Goal: Information Seeking & Learning: Learn about a topic

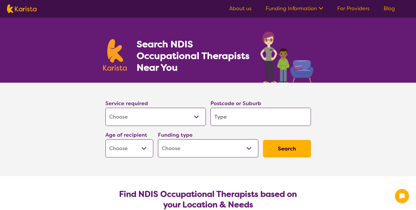
select select "[MEDICAL_DATA]"
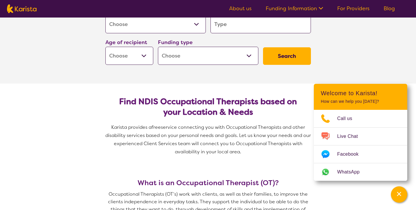
scroll to position [92, 0]
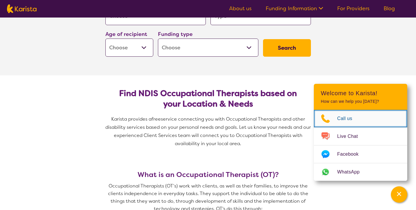
click at [344, 116] on span "Call us" at bounding box center [348, 118] width 22 height 9
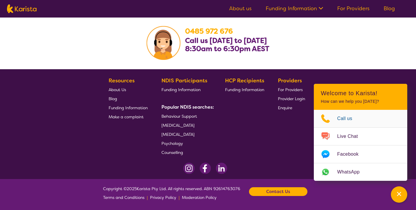
scroll to position [985, 0]
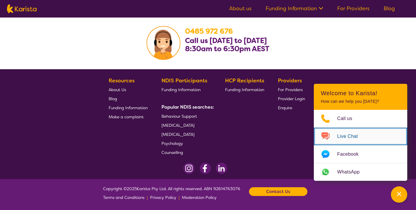
click at [344, 135] on span "Live Chat" at bounding box center [351, 136] width 28 height 9
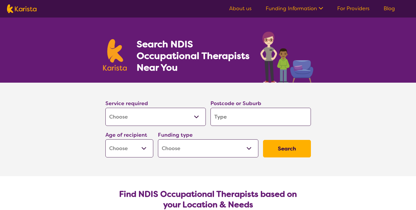
scroll to position [0, 0]
click at [222, 118] on input "search" at bounding box center [260, 117] width 100 height 18
type input "3"
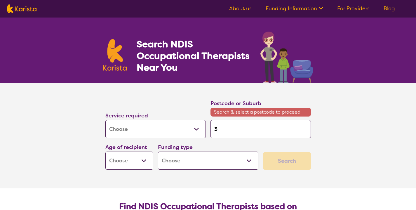
type input "33"
type input "334"
type input "3340"
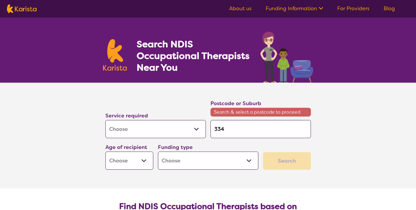
type input "3340"
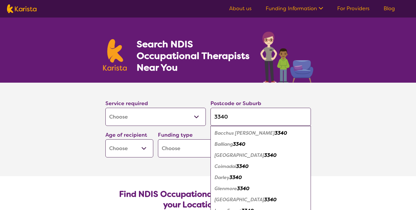
type input "3340"
click at [227, 131] on em "Bacchus [PERSON_NAME]" at bounding box center [244, 133] width 60 height 6
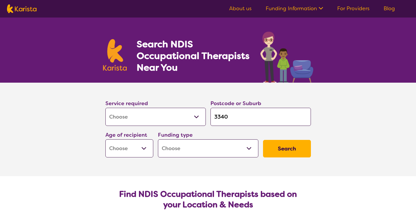
click at [271, 149] on button "Search" at bounding box center [287, 148] width 48 height 17
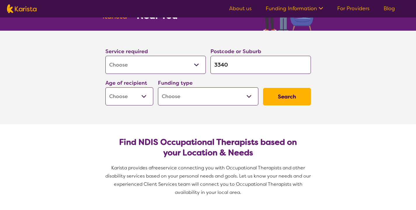
scroll to position [51, 0]
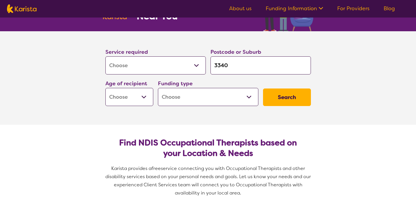
click at [288, 94] on button "Search" at bounding box center [287, 96] width 48 height 17
select select "CH"
select select "NDIS"
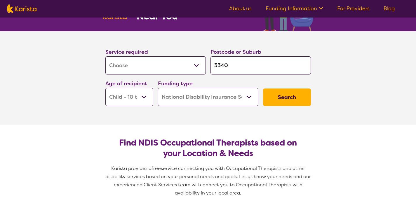
click at [290, 101] on button "Search" at bounding box center [287, 96] width 48 height 17
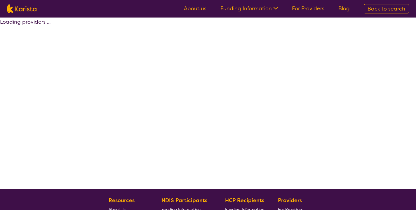
select select "by_score"
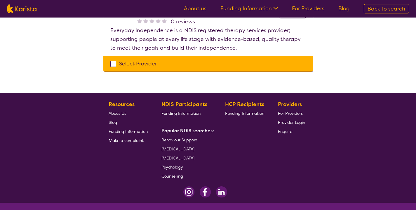
scroll to position [349, 0]
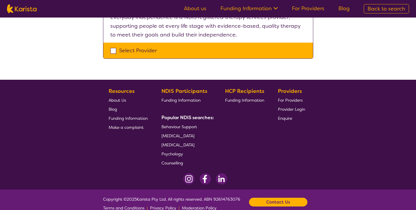
select select "[MEDICAL_DATA]"
select select "CH"
select select "NDIS"
select select "[MEDICAL_DATA]"
select select "CH"
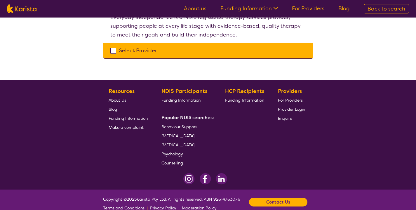
select select "NDIS"
